Goal: Check status: Check status

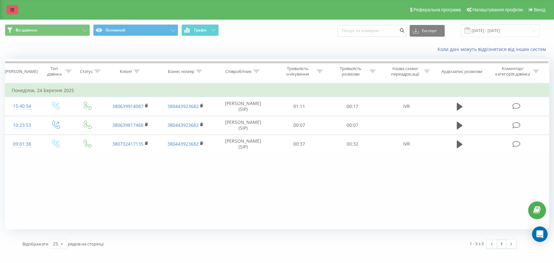
click at [16, 7] on link at bounding box center [12, 9] width 12 height 9
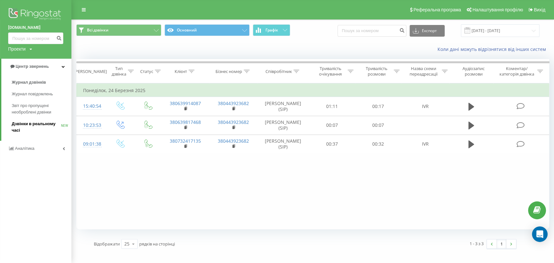
click at [25, 131] on span "Дзвінки в реальному часі" at bounding box center [36, 127] width 49 height 13
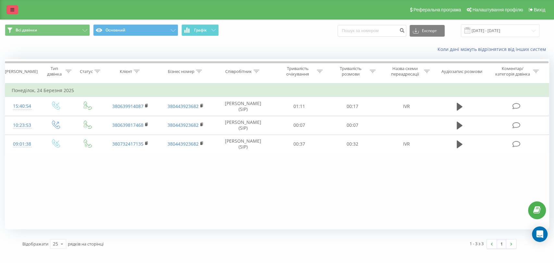
click at [14, 11] on icon at bounding box center [12, 9] width 4 height 5
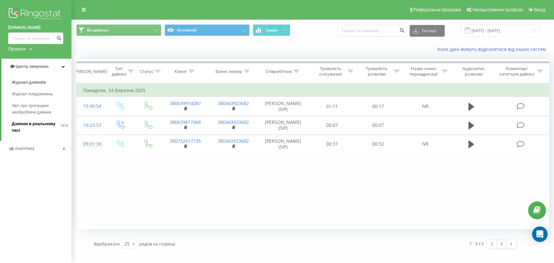
click at [32, 128] on span "Дзвінки в реальному часі" at bounding box center [36, 127] width 49 height 13
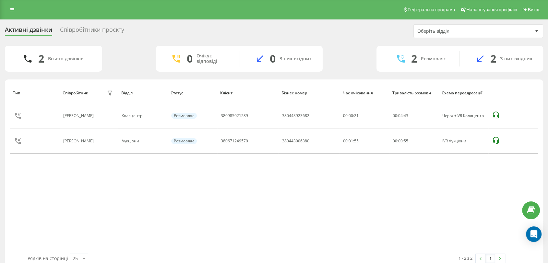
click at [91, 30] on div "Співробітники проєкту" at bounding box center [92, 31] width 64 height 10
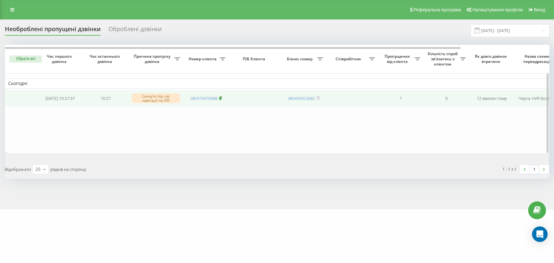
click at [220, 97] on rect at bounding box center [220, 98] width 2 height 3
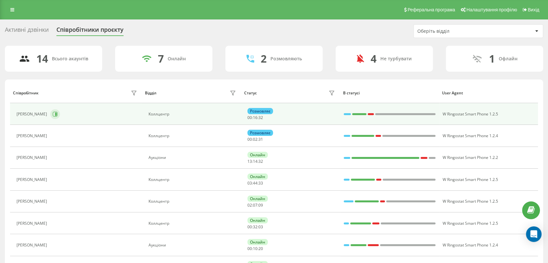
click at [56, 114] on button at bounding box center [55, 114] width 10 height 10
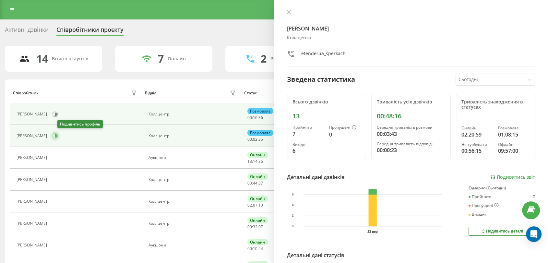
click at [57, 136] on icon at bounding box center [56, 135] width 2 height 3
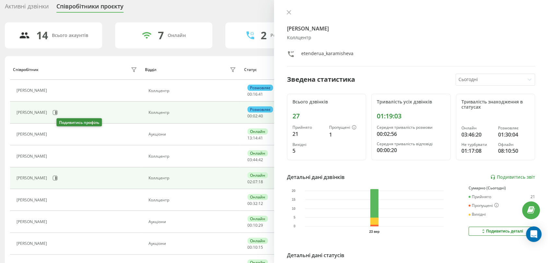
scroll to position [36, 0]
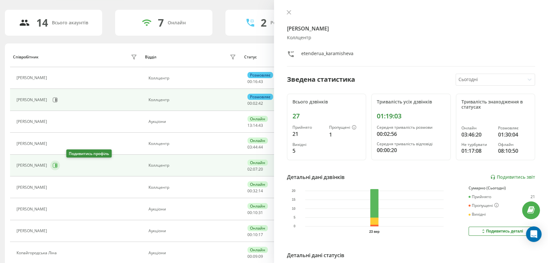
click at [57, 165] on icon at bounding box center [56, 165] width 2 height 3
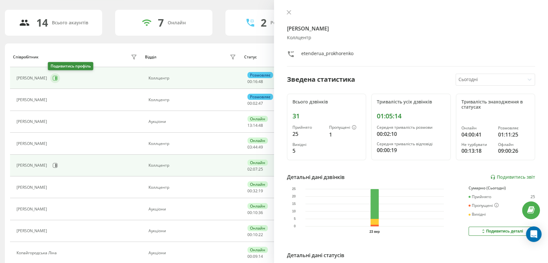
click at [53, 80] on icon at bounding box center [55, 78] width 5 height 5
